Goal: Task Accomplishment & Management: Manage account settings

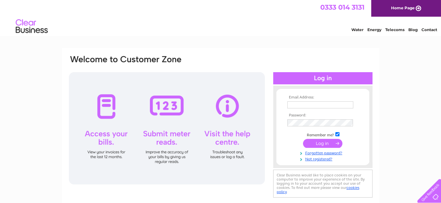
type input "office@willybanjo.com"
click at [319, 142] on input "submit" at bounding box center [322, 143] width 39 height 9
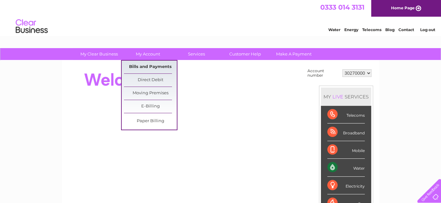
click at [150, 67] on link "Bills and Payments" at bounding box center [150, 67] width 53 height 13
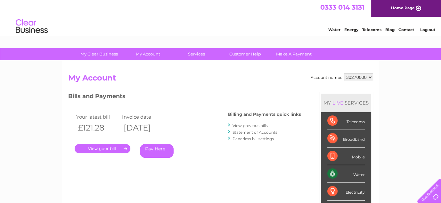
click at [116, 148] on link "." at bounding box center [103, 148] width 56 height 9
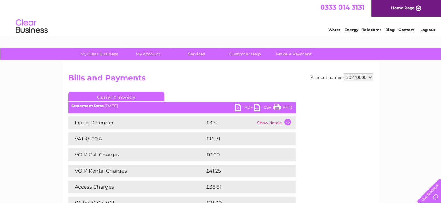
click at [246, 106] on link "PDF" at bounding box center [244, 108] width 19 height 9
